Goal: Task Accomplishment & Management: Use online tool/utility

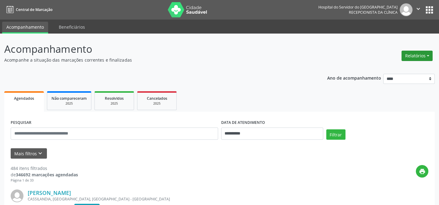
click at [426, 53] on button "Relatórios" at bounding box center [417, 56] width 31 height 10
click at [403, 67] on link "Agendamentos" at bounding box center [402, 68] width 66 height 9
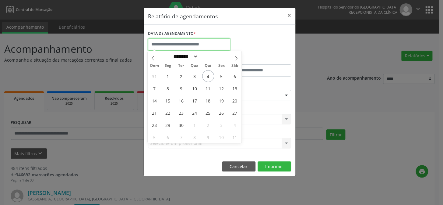
click at [219, 41] on input "text" at bounding box center [189, 44] width 82 height 12
click at [207, 75] on span "4" at bounding box center [208, 76] width 12 height 12
type input "**********"
click at [208, 75] on span "4" at bounding box center [208, 76] width 12 height 12
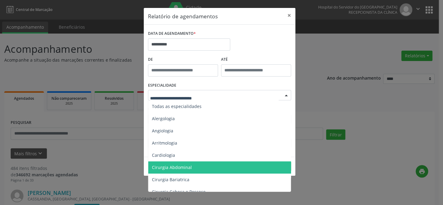
type input "*"
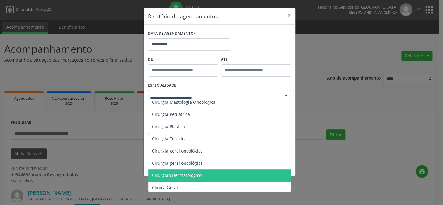
scroll to position [166, 0]
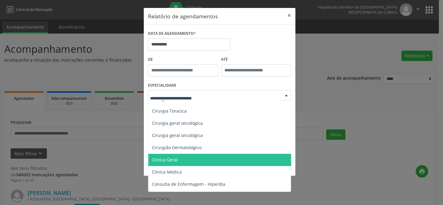
click at [209, 162] on span "Clinica Geral" at bounding box center [220, 160] width 144 height 12
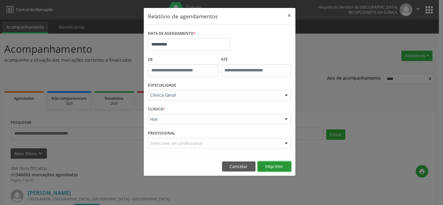
click at [262, 163] on button "Imprimir" at bounding box center [275, 166] width 34 height 10
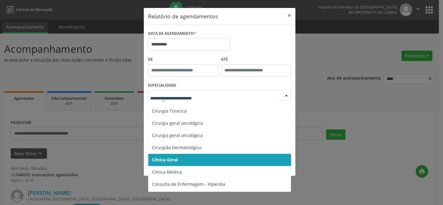
click at [210, 100] on div at bounding box center [219, 95] width 143 height 10
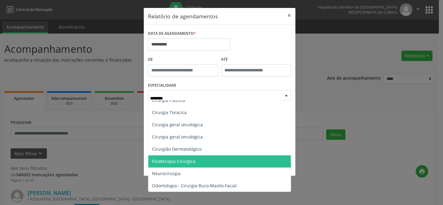
scroll to position [79, 0]
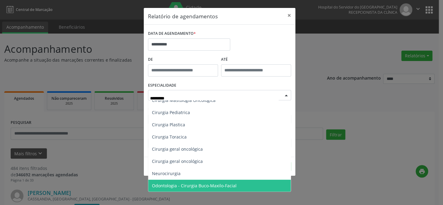
type input "**********"
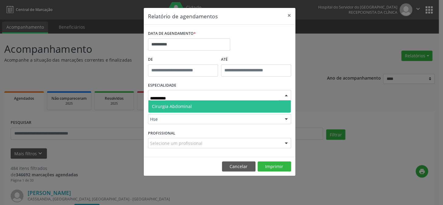
scroll to position [0, 0]
click at [228, 104] on span "Cirurgia Abdominal" at bounding box center [219, 106] width 143 height 12
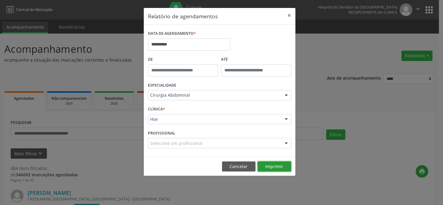
click at [269, 165] on button "Imprimir" at bounding box center [275, 166] width 34 height 10
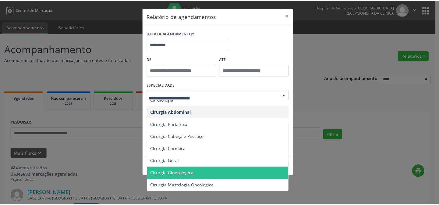
scroll to position [83, 0]
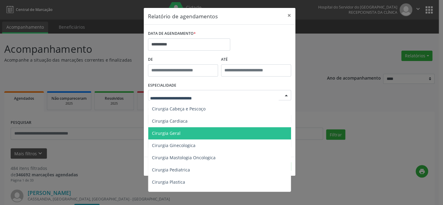
click at [202, 135] on span "Cirurgia Geral" at bounding box center [220, 133] width 144 height 12
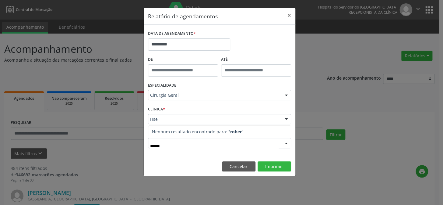
type input "*******"
click at [268, 166] on button "Imprimir" at bounding box center [275, 166] width 34 height 10
click at [291, 14] on button "×" at bounding box center [289, 15] width 12 height 15
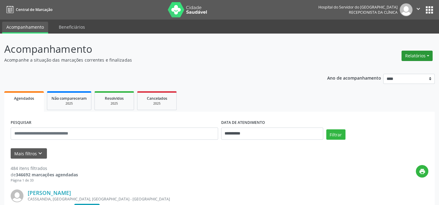
click at [417, 54] on button "Relatórios" at bounding box center [417, 56] width 31 height 10
click at [389, 69] on link "Agendamentos" at bounding box center [402, 68] width 66 height 9
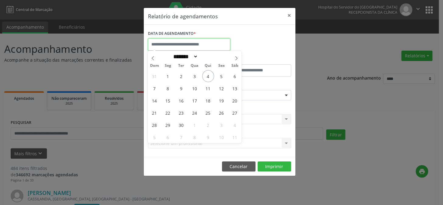
click at [200, 43] on input "text" at bounding box center [189, 44] width 82 height 12
click at [210, 78] on span "4" at bounding box center [208, 76] width 12 height 12
type input "**********"
click at [210, 78] on span "4" at bounding box center [208, 76] width 12 height 12
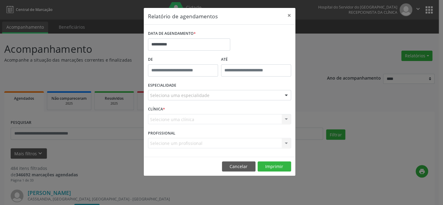
click at [225, 95] on div "Seleciona uma especialidade" at bounding box center [219, 95] width 143 height 10
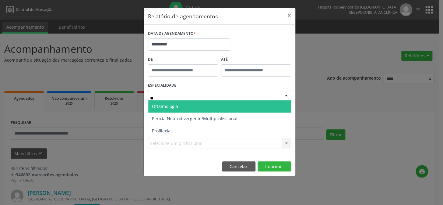
type input "***"
click at [229, 107] on span "Oftalmologia" at bounding box center [219, 106] width 143 height 12
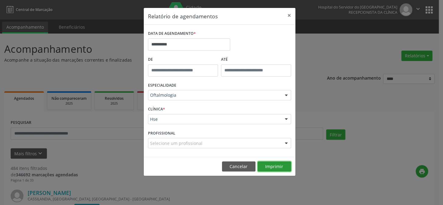
click at [272, 168] on button "Imprimir" at bounding box center [275, 166] width 34 height 10
click at [291, 18] on button "×" at bounding box center [289, 15] width 12 height 15
